Goal: Task Accomplishment & Management: Use online tool/utility

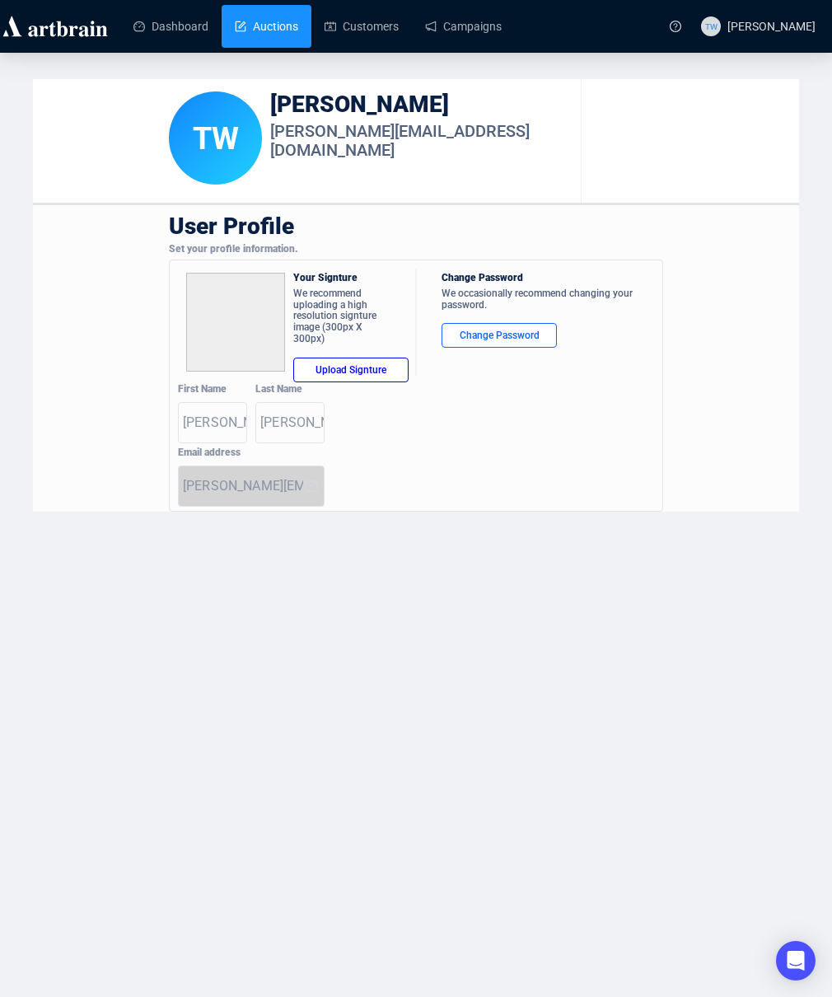
click at [276, 30] on link "Auctions" at bounding box center [266, 26] width 63 height 43
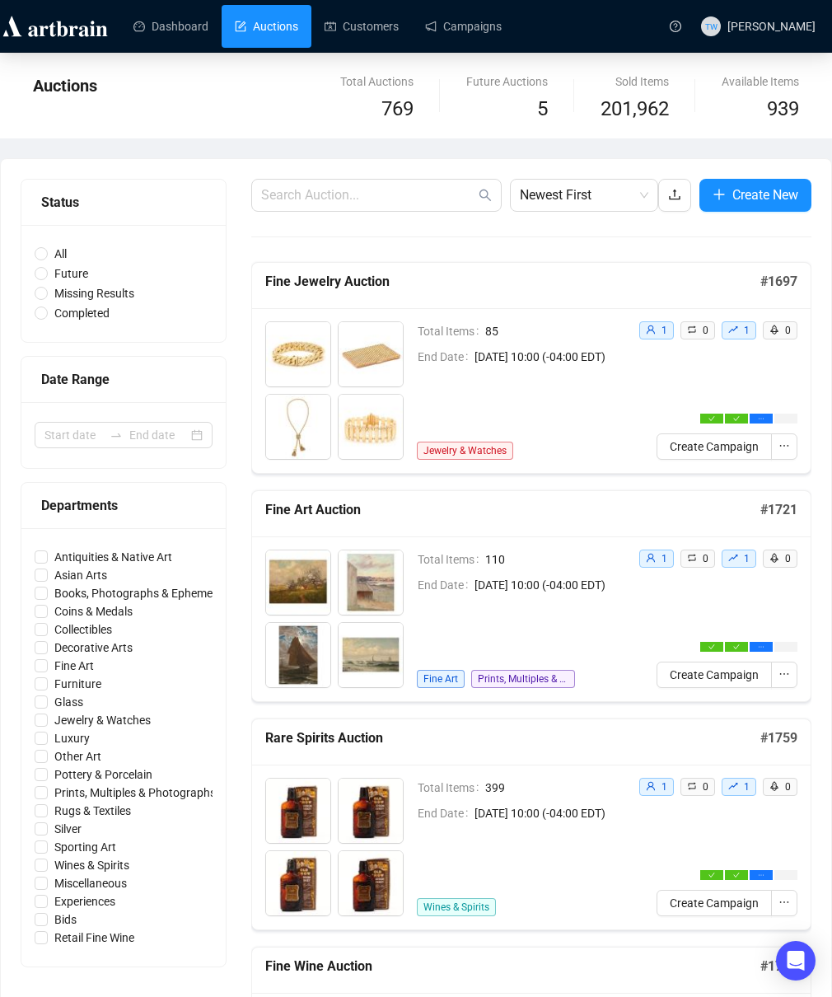
click at [248, 21] on link "Auctions" at bounding box center [266, 26] width 63 height 43
click at [187, 21] on link "Dashboard" at bounding box center [171, 26] width 75 height 43
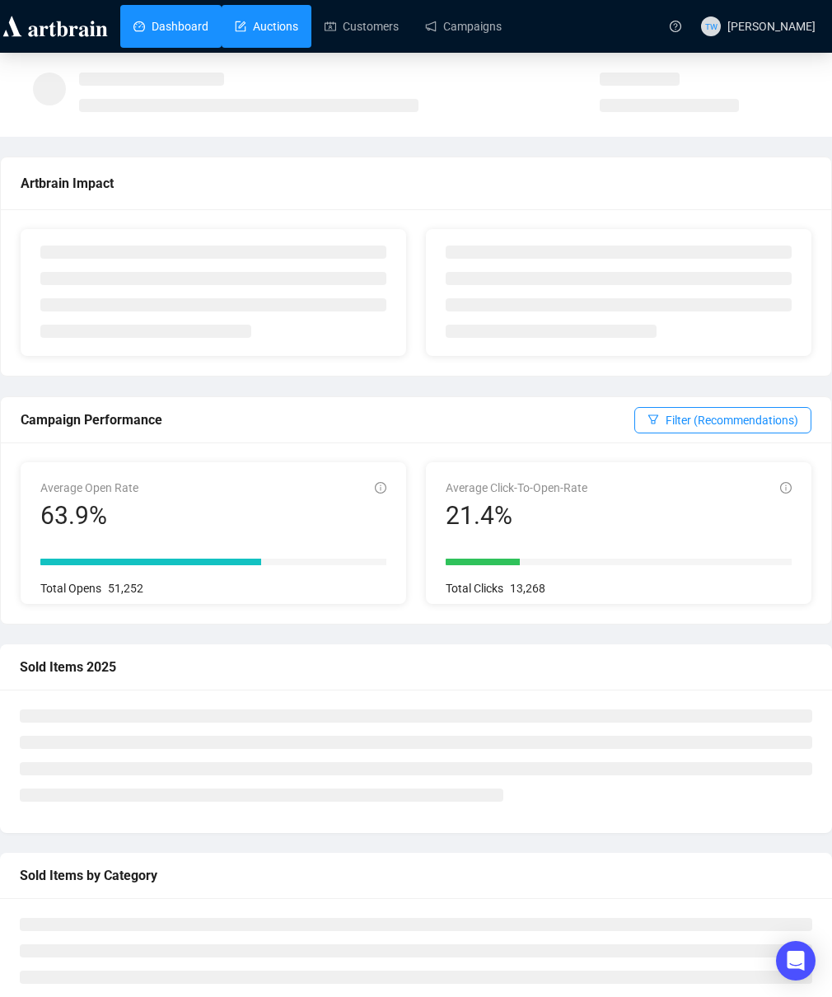
click at [273, 27] on link "Auctions" at bounding box center [266, 26] width 63 height 43
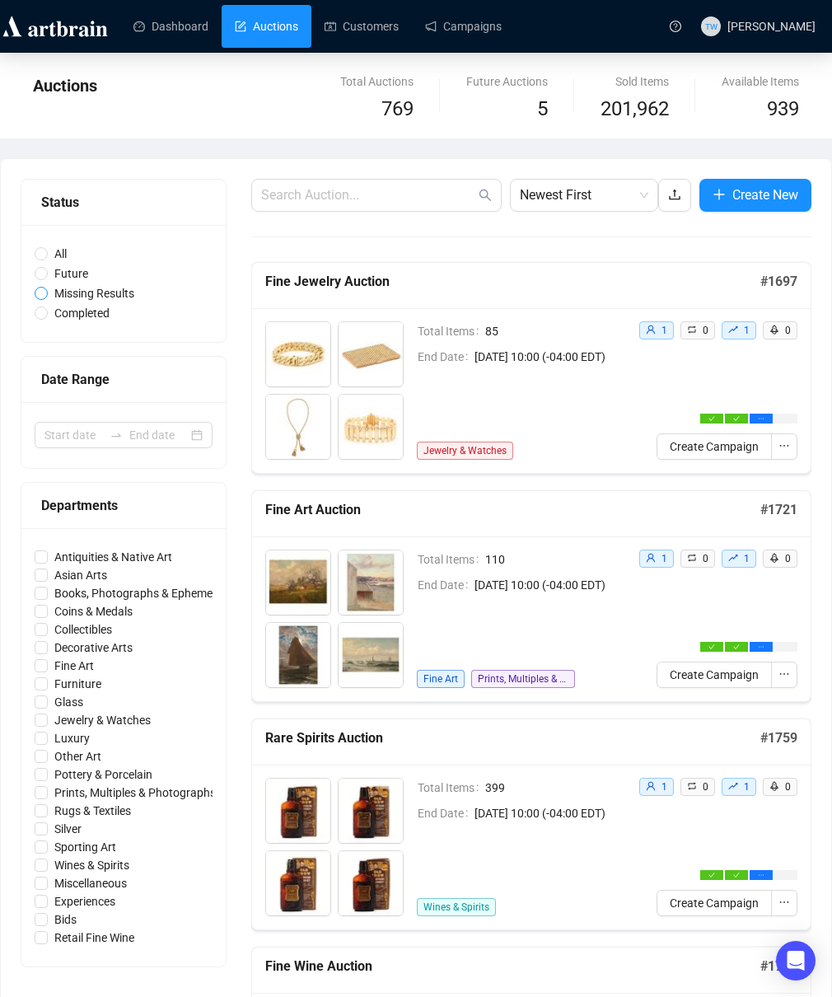
click at [77, 296] on span "Missing Results" at bounding box center [94, 293] width 93 height 18
click at [48, 296] on input "Missing Results" at bounding box center [41, 293] width 13 height 13
radio input "true"
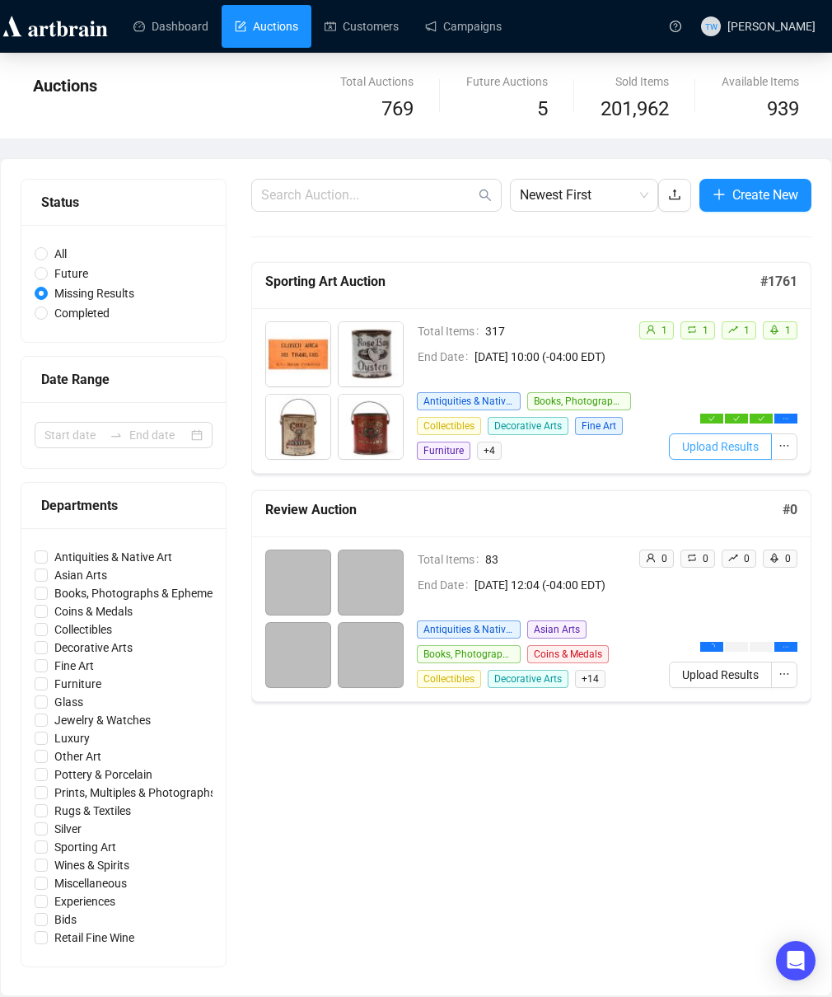
click at [701, 454] on span "Upload Results" at bounding box center [720, 447] width 77 height 18
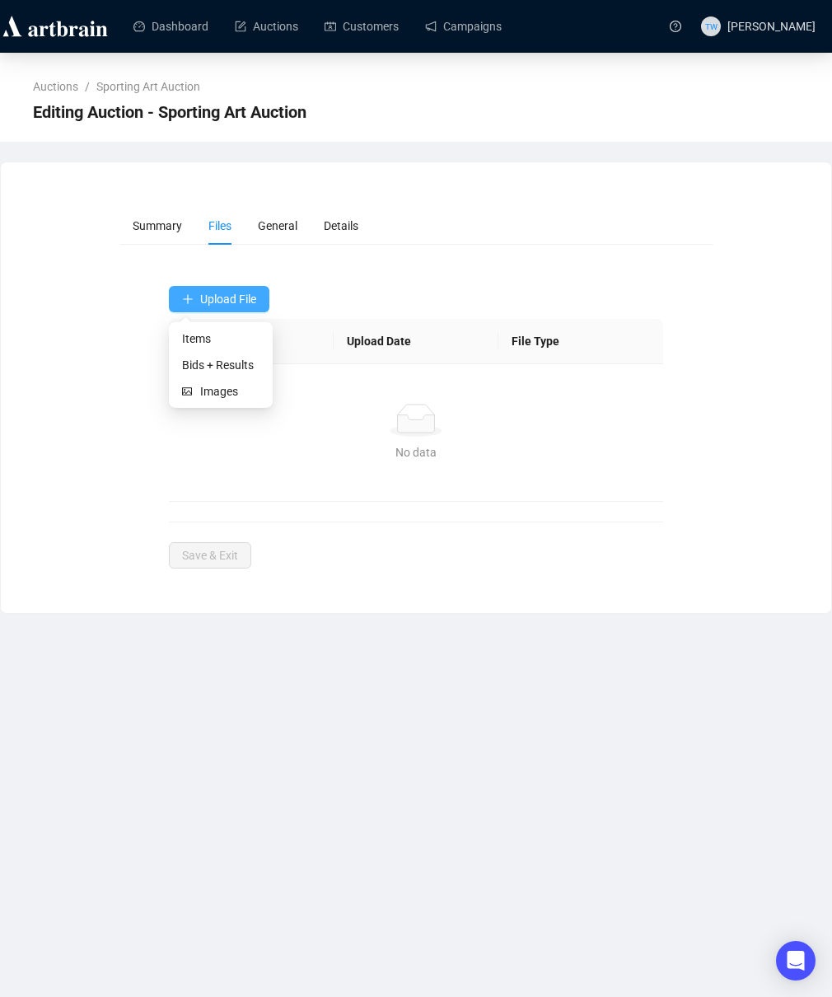
click at [223, 290] on button "Upload File" at bounding box center [219, 299] width 101 height 26
click at [204, 366] on span "Bids + Results" at bounding box center [220, 365] width 77 height 18
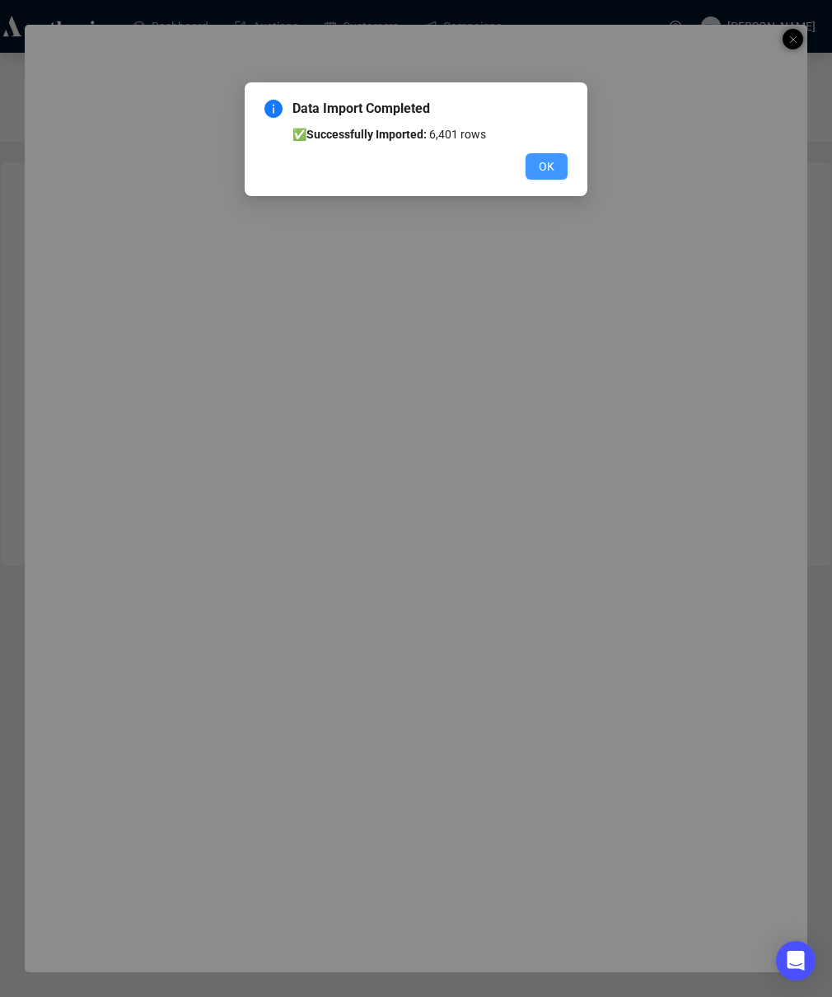
click at [554, 171] on span "OK" at bounding box center [547, 166] width 16 height 18
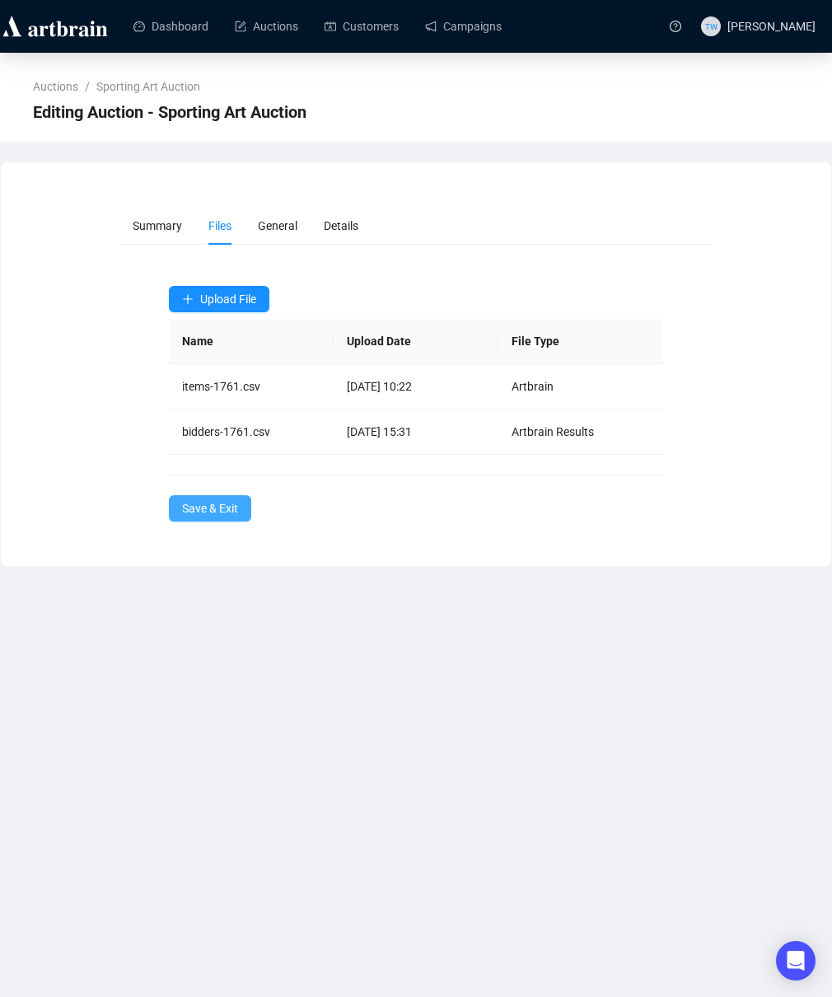
click at [203, 497] on button "Save & Exit" at bounding box center [210, 508] width 82 height 26
